Goal: Navigation & Orientation: Understand site structure

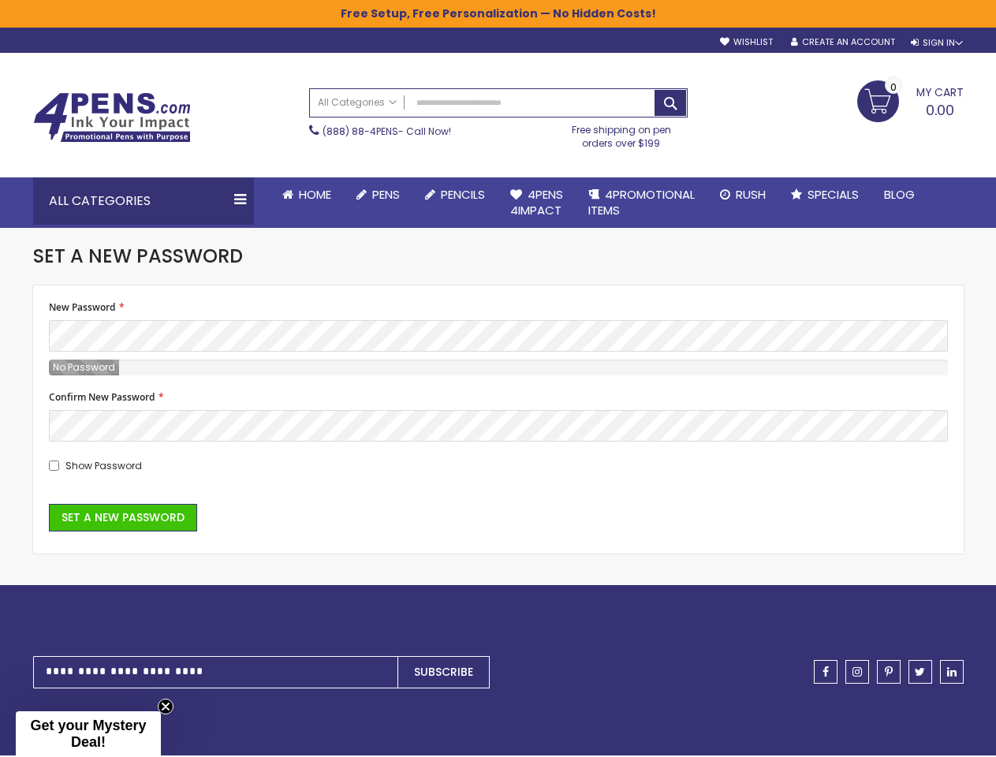
click at [498, 379] on fieldset "New Password Password Strength: No Password Confirm New Password Show Password" at bounding box center [498, 387] width 899 height 172
click at [936, 43] on div "Sign In" at bounding box center [937, 43] width 52 height 12
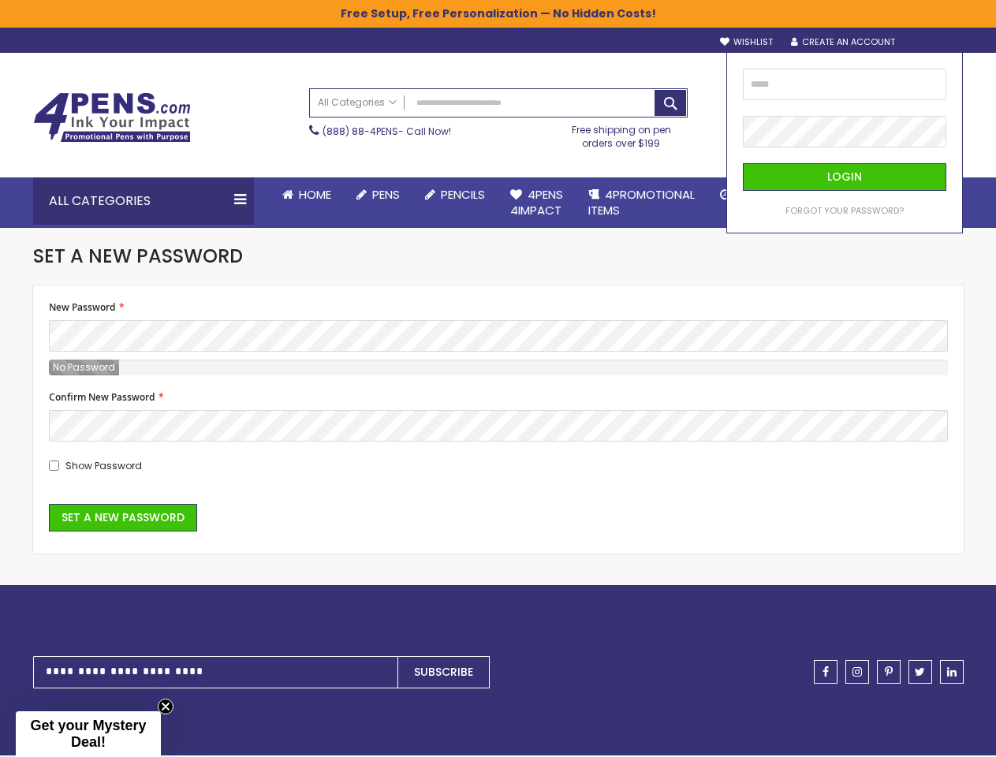
click at [402, 156] on div "Search All Categories All Categories Pens Plastic Pens Metal Pens Grip Pens Las…" at bounding box center [498, 118] width 379 height 77
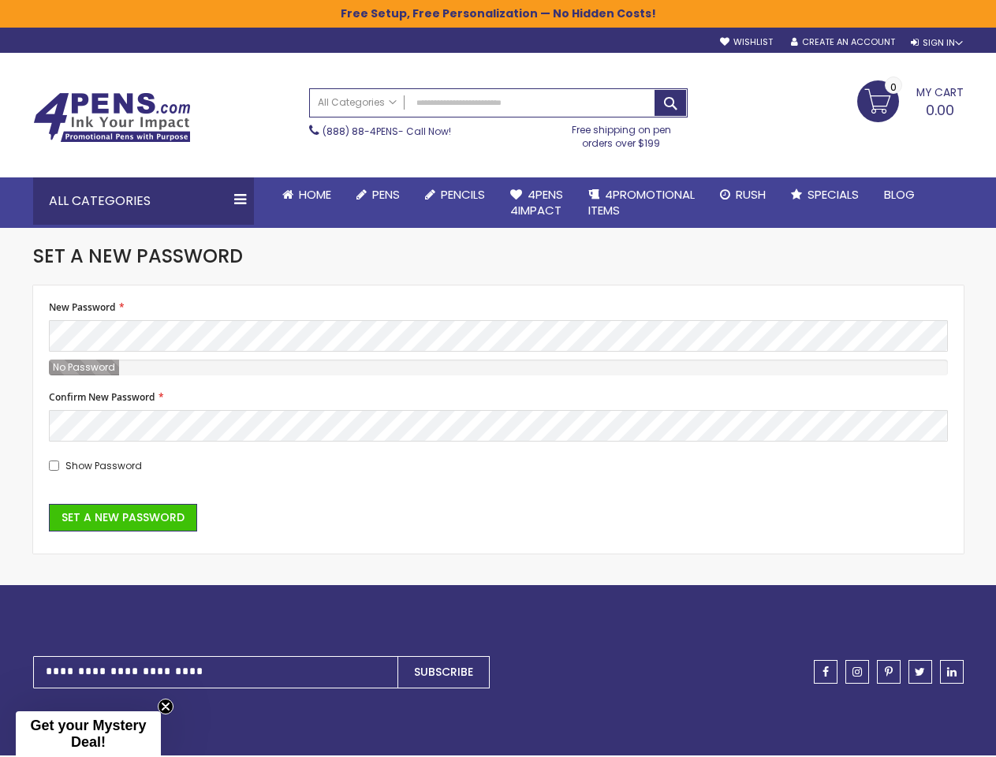
click at [405, 176] on div "Toggle Nav Search All Categories All Categories Pens Plastic Pens Metal Pens Gr…" at bounding box center [498, 115] width 947 height 124
click at [144, 201] on div "All Categories" at bounding box center [143, 200] width 221 height 47
click at [262, 698] on div at bounding box center [262, 716] width 458 height 47
click at [88, 734] on span "Get your Mystery Deal!" at bounding box center [88, 734] width 116 height 32
click at [166, 750] on icon "Close teaser" at bounding box center [165, 753] width 6 height 6
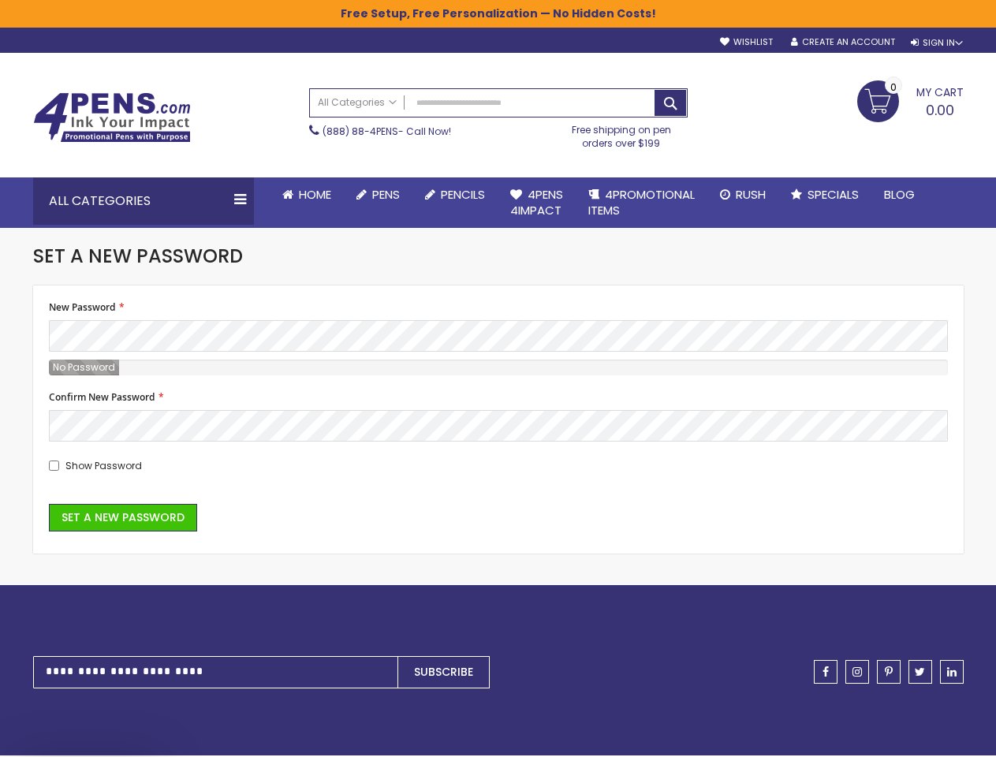
click at [133, 608] on div at bounding box center [498, 608] width 931 height 47
